Goal: Check status: Check status

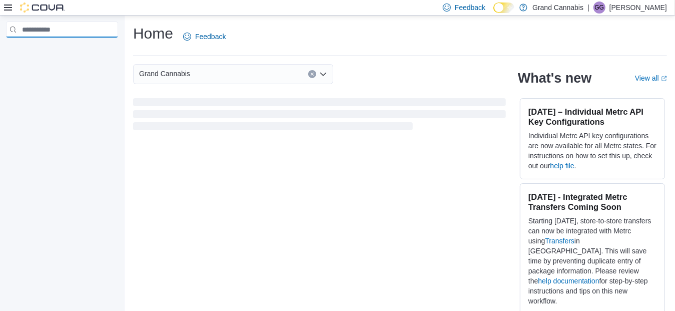
drag, startPoint x: 36, startPoint y: 37, endPoint x: 48, endPoint y: 139, distance: 103.3
click at [48, 139] on div at bounding box center [62, 165] width 124 height 298
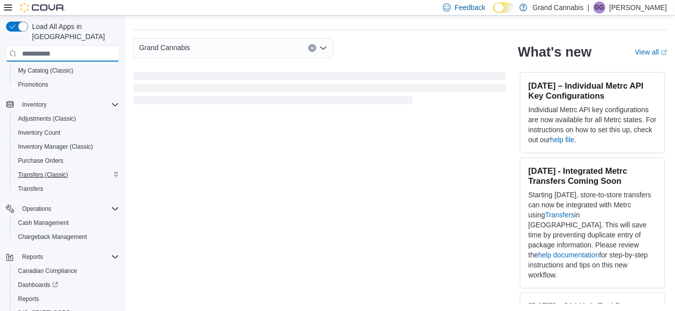
scroll to position [119, 0]
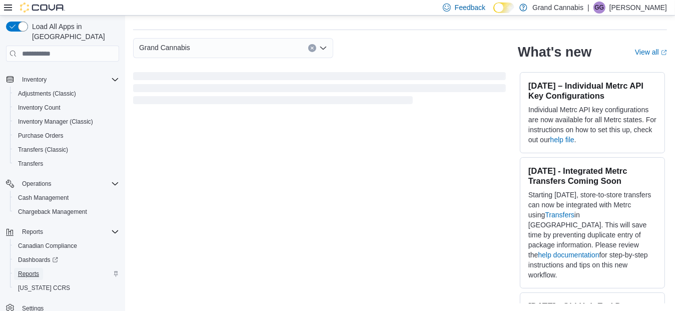
click at [23, 270] on span "Reports" at bounding box center [28, 274] width 21 height 8
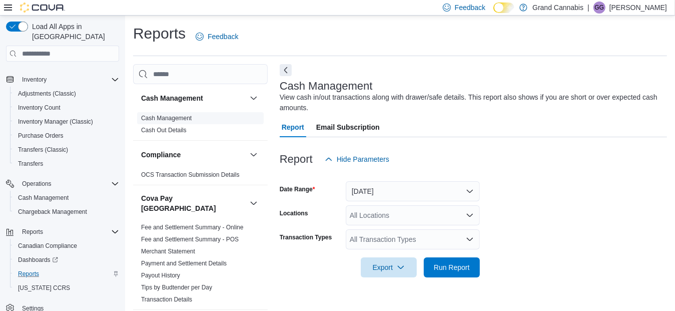
scroll to position [14, 0]
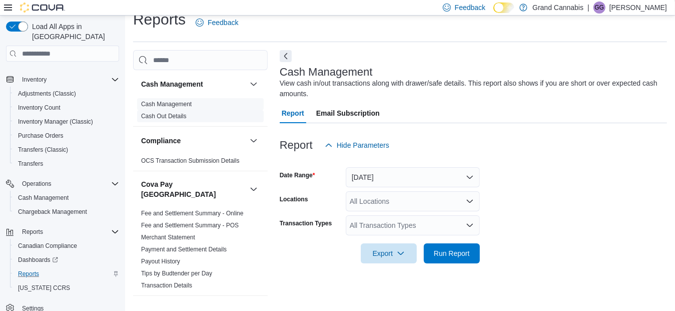
click at [181, 119] on span "Cash Out Details" at bounding box center [164, 116] width 46 height 8
click at [180, 106] on link "Cash Management" at bounding box center [166, 104] width 51 height 7
click at [404, 174] on button "[DATE]" at bounding box center [413, 177] width 134 height 20
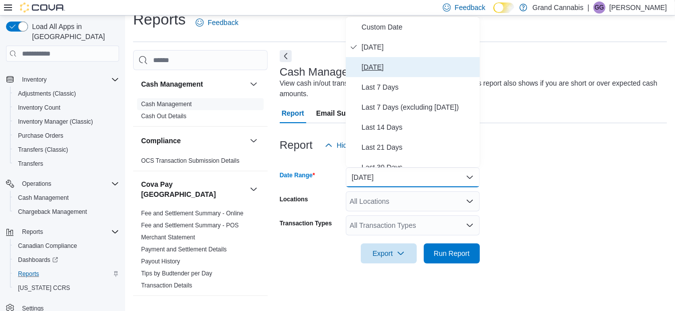
click at [384, 64] on span "[DATE]" at bounding box center [419, 67] width 114 height 12
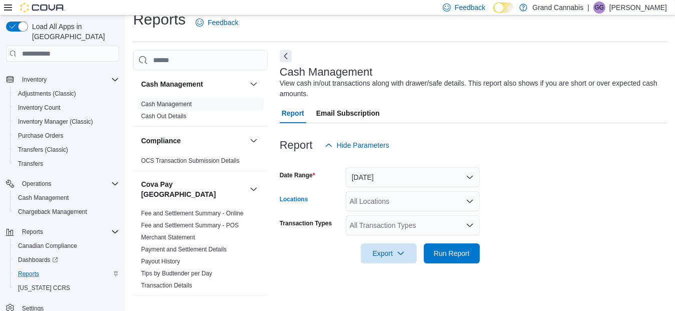
click at [425, 198] on div "All Locations" at bounding box center [413, 201] width 134 height 20
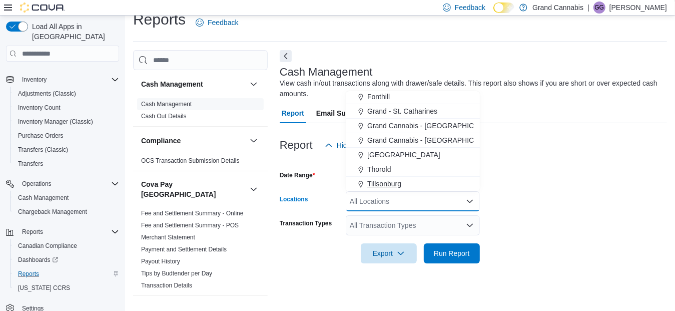
click at [400, 184] on span "Tillsonburg" at bounding box center [385, 184] width 34 height 10
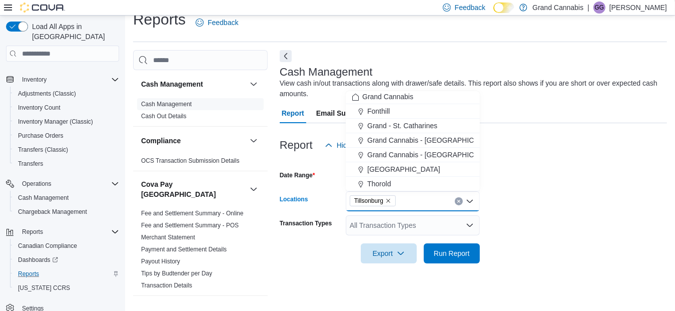
scroll to position [1, 0]
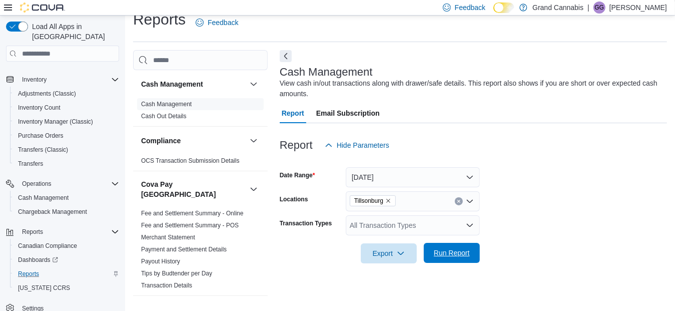
click at [458, 245] on span "Run Report" at bounding box center [452, 253] width 44 height 20
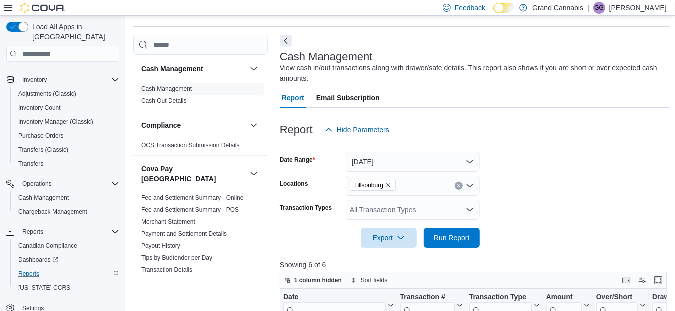
scroll to position [29, 0]
click at [391, 187] on icon "Remove Tillsonburg from selection in this group" at bounding box center [389, 186] width 6 height 6
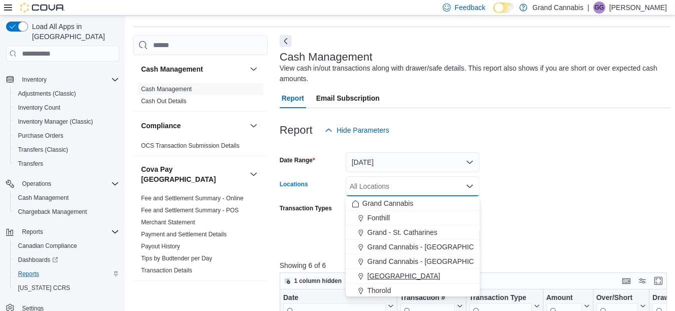
click at [399, 272] on span "[GEOGRAPHIC_DATA]" at bounding box center [404, 276] width 73 height 10
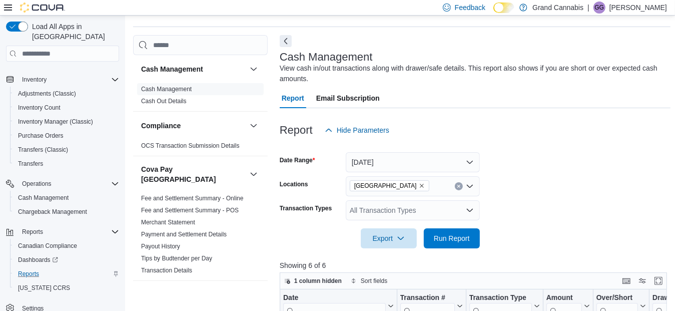
click at [489, 247] on form "Date Range [DATE] Locations [GEOGRAPHIC_DATA] Transaction Types All Transaction…" at bounding box center [476, 194] width 392 height 108
click at [455, 237] on span "Run Report" at bounding box center [452, 238] width 36 height 10
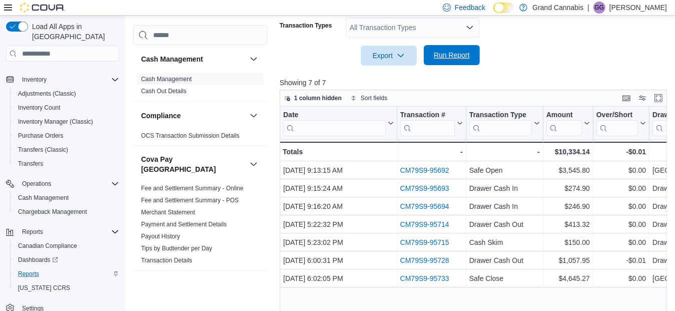
scroll to position [232, 0]
